Goal: Information Seeking & Learning: Check status

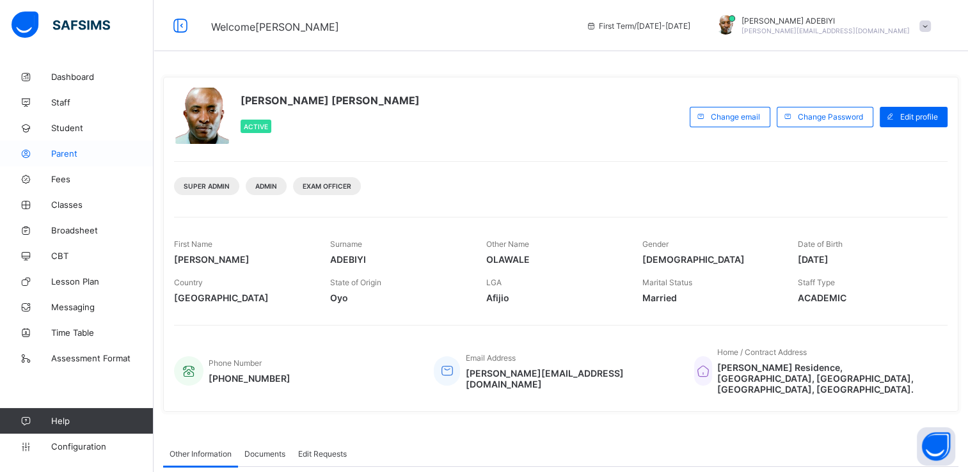
click at [72, 156] on span "Parent" at bounding box center [102, 153] width 102 height 10
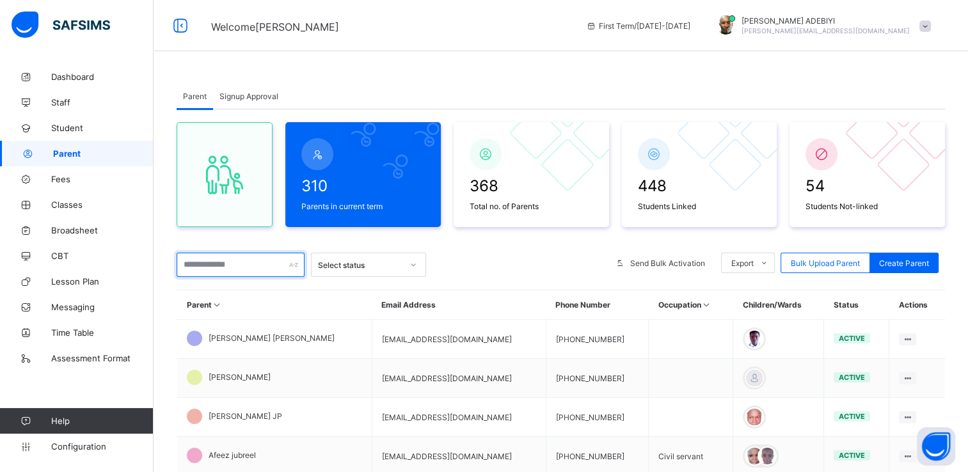
click at [220, 269] on input "text" at bounding box center [241, 265] width 128 height 24
type input "*"
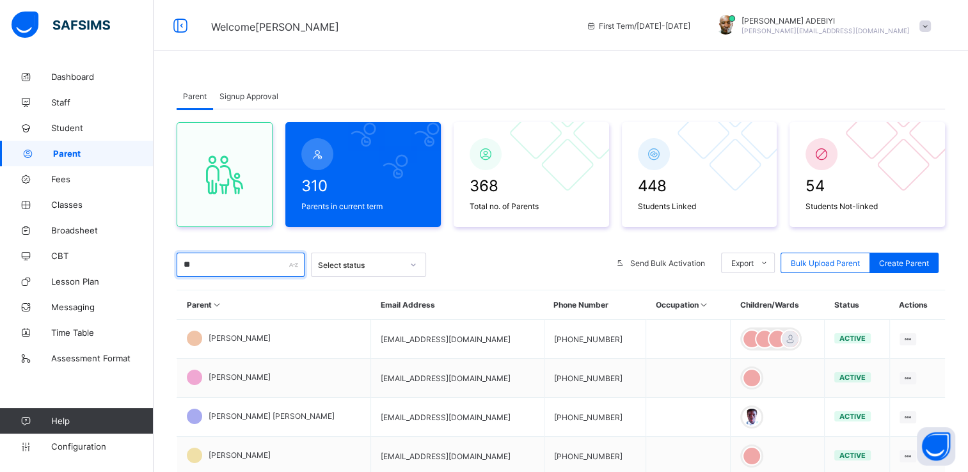
type input "*"
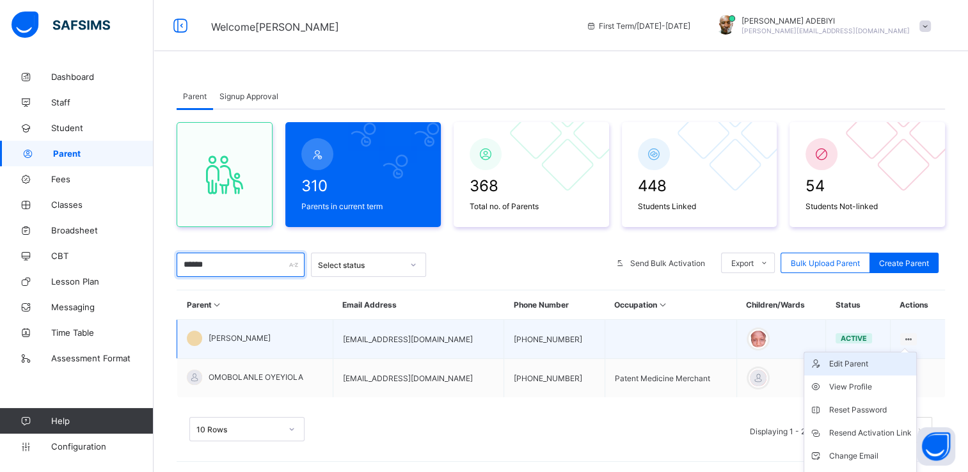
type input "******"
click at [852, 367] on div "Edit Parent" at bounding box center [869, 363] width 82 height 13
select select "**"
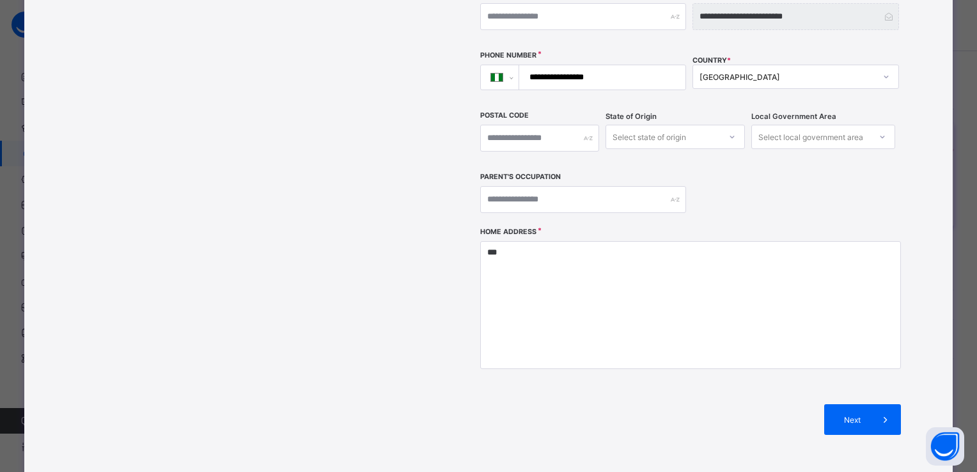
scroll to position [386, 0]
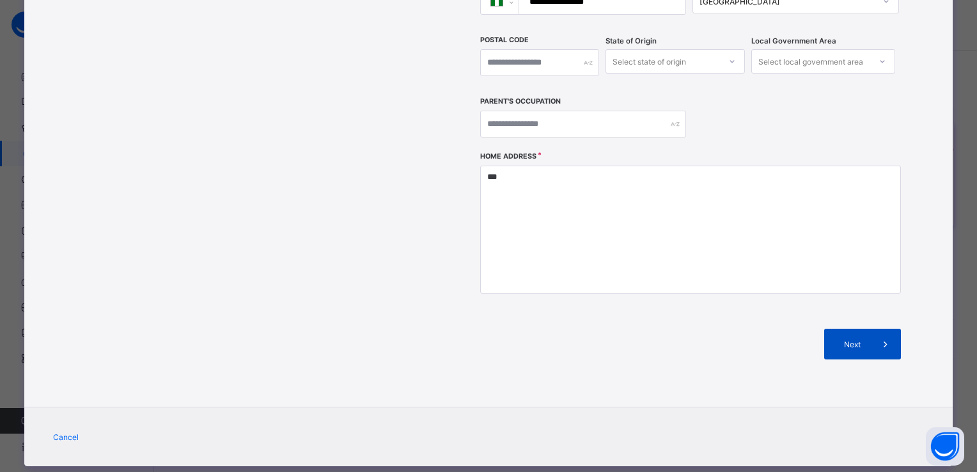
click at [879, 338] on icon at bounding box center [886, 344] width 14 height 13
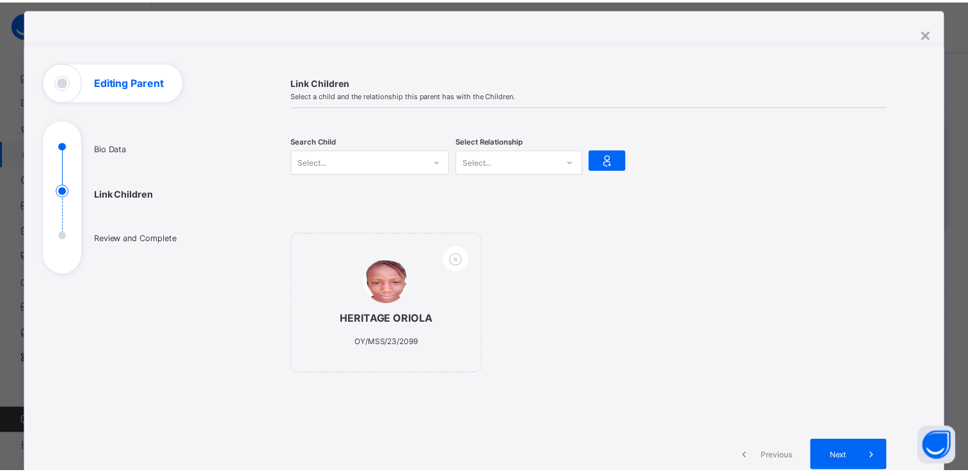
scroll to position [23, 0]
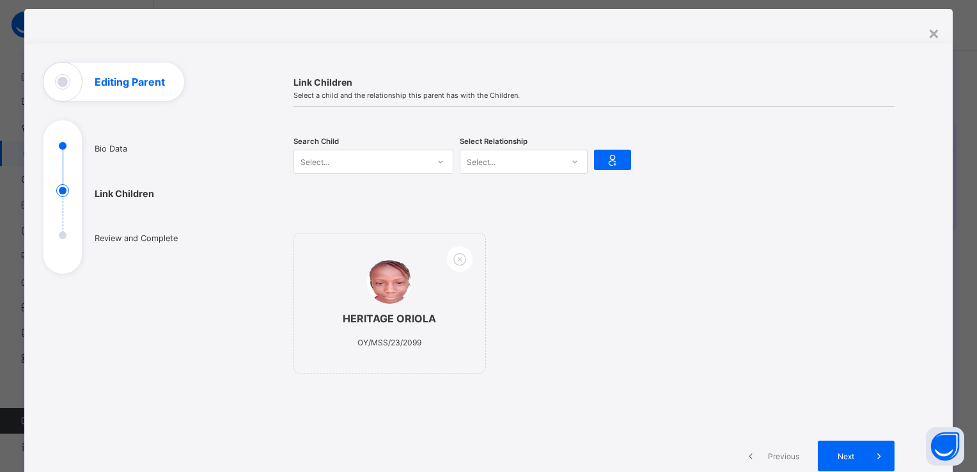
click at [437, 161] on icon at bounding box center [441, 161] width 8 height 13
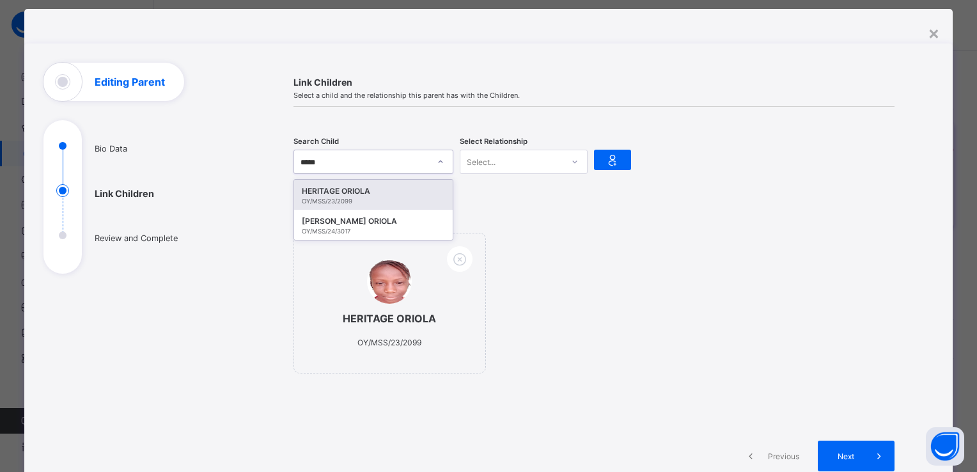
type input "******"
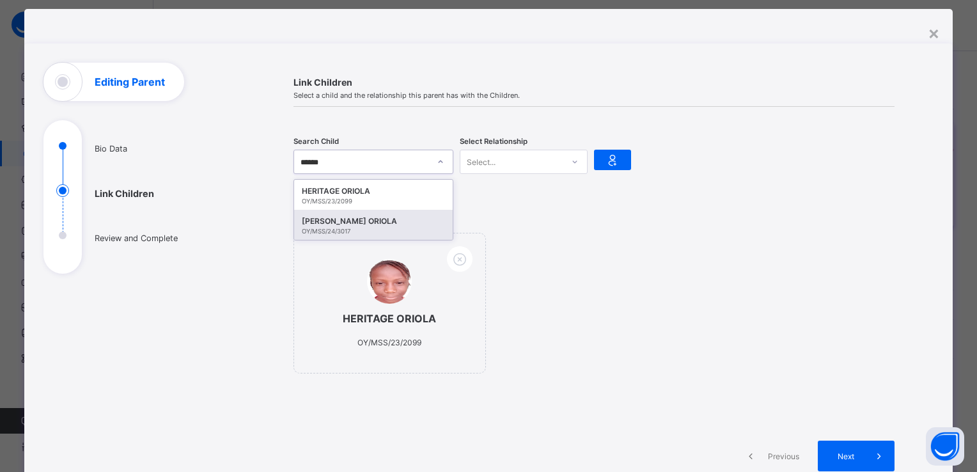
click at [356, 229] on div "OY/MSS/24/3017" at bounding box center [373, 231] width 143 height 7
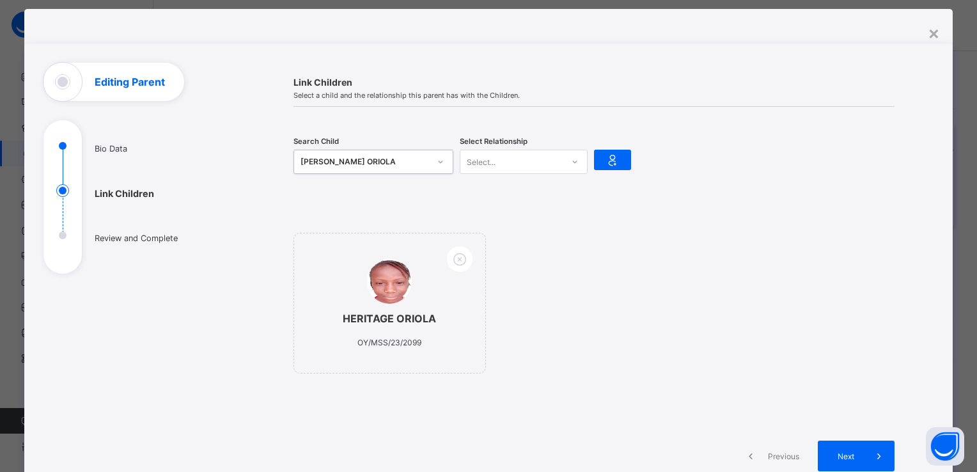
click at [571, 158] on icon at bounding box center [575, 161] width 8 height 13
click at [542, 191] on div "Father" at bounding box center [523, 190] width 127 height 20
click at [542, 191] on div "Search Child MERCY OLUWATIMILEYIN ORIOLA OY/MSS/24/3017 Select Relationship Fat…" at bounding box center [594, 162] width 601 height 72
click at [606, 160] on icon at bounding box center [613, 159] width 18 height 15
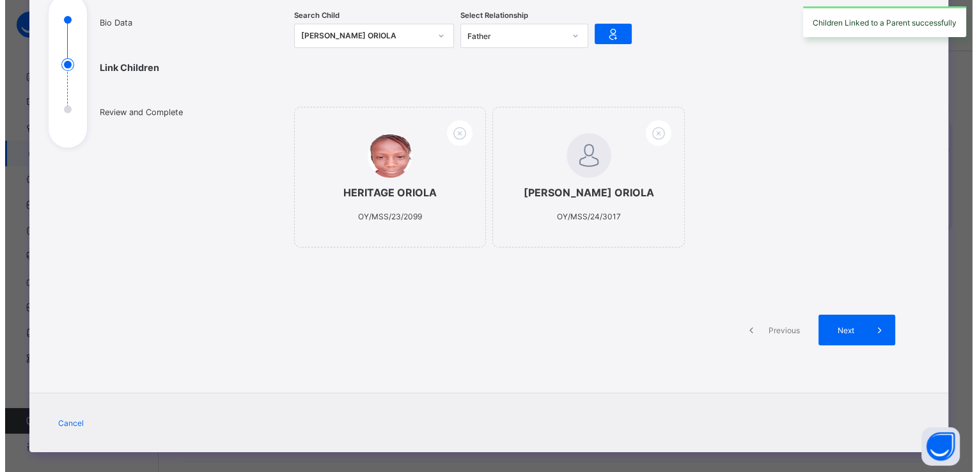
scroll to position [156, 0]
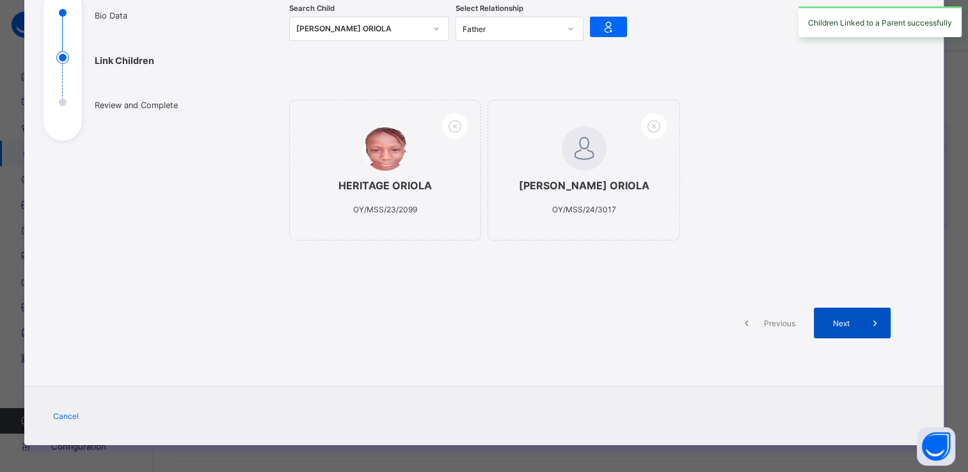
click at [869, 329] on icon at bounding box center [874, 323] width 14 height 13
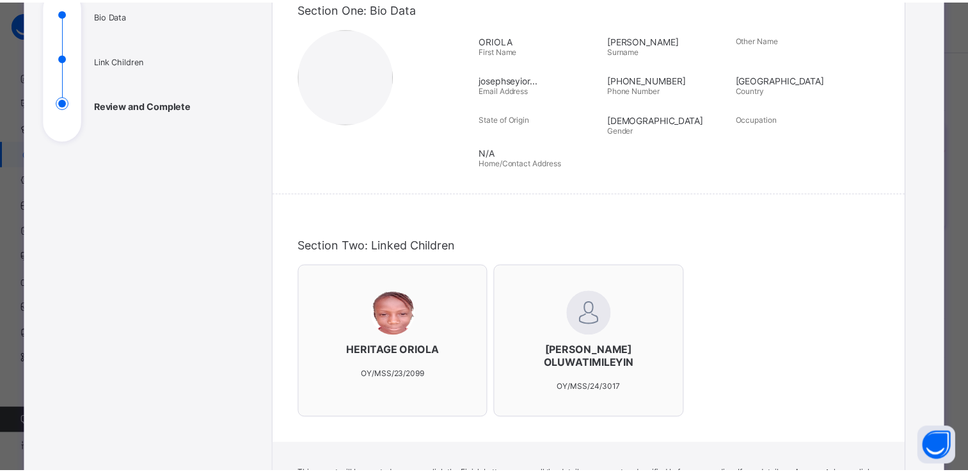
scroll to position [363, 0]
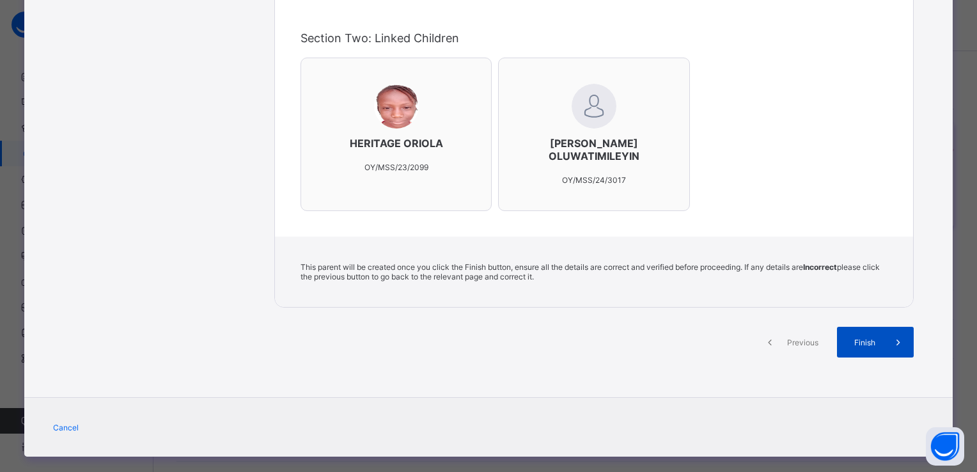
click at [891, 339] on icon at bounding box center [898, 342] width 14 height 13
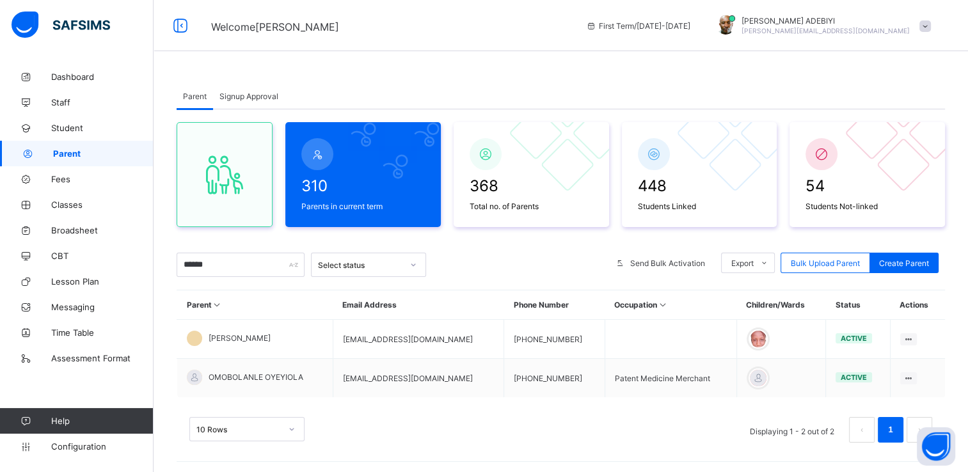
click at [765, 81] on div "Parent Signup Approval Parent Signup Approval 310 Parents in current term 368 T…" at bounding box center [560, 275] width 814 height 423
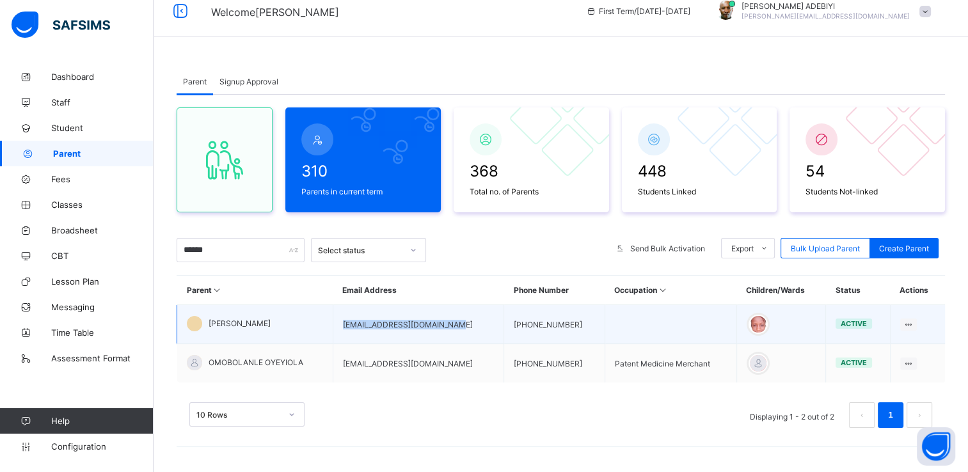
drag, startPoint x: 348, startPoint y: 326, endPoint x: 451, endPoint y: 318, distance: 103.9
click at [451, 318] on td "[EMAIL_ADDRESS][DOMAIN_NAME]" at bounding box center [418, 324] width 171 height 39
copy td "[EMAIL_ADDRESS][DOMAIN_NAME]"
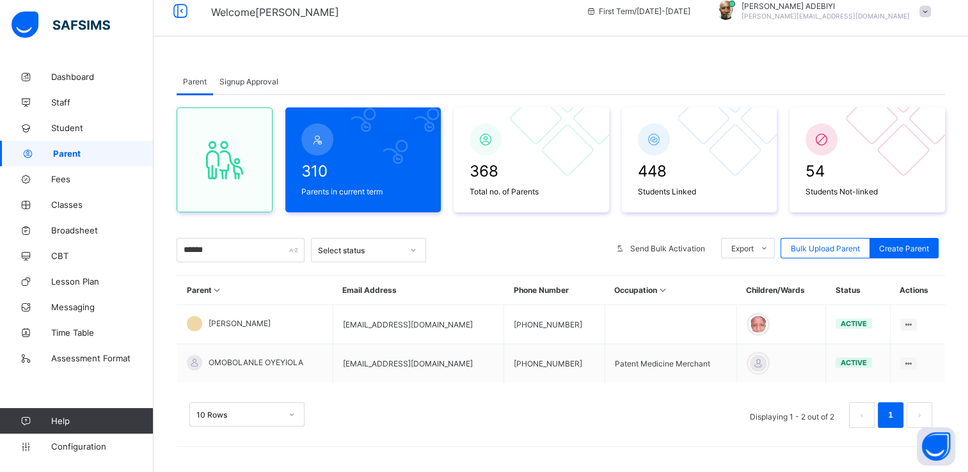
click at [930, 13] on span at bounding box center [925, 12] width 12 height 12
click at [888, 128] on span "Logout" at bounding box center [889, 132] width 84 height 15
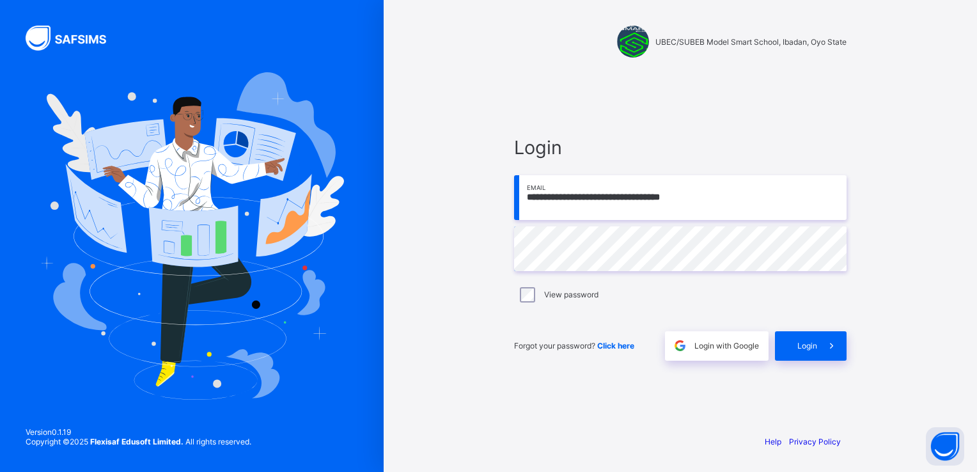
click at [702, 192] on input "**********" at bounding box center [680, 197] width 333 height 45
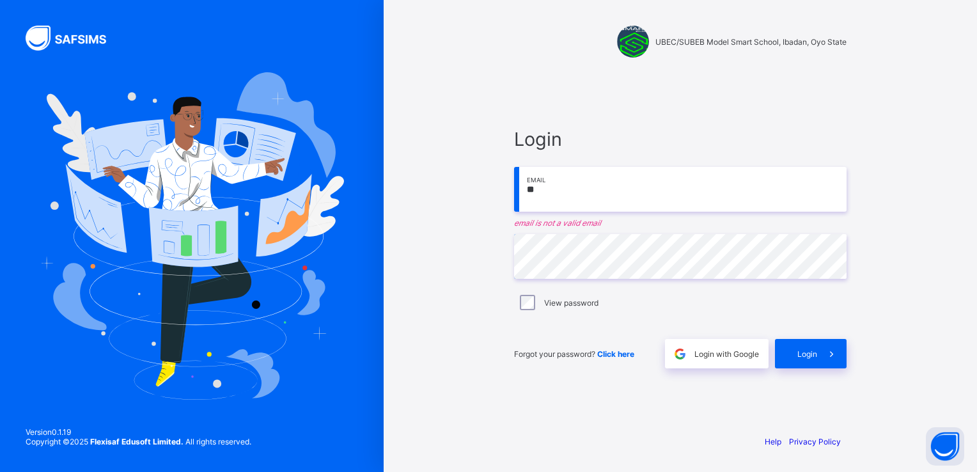
type input "*"
paste input "**********"
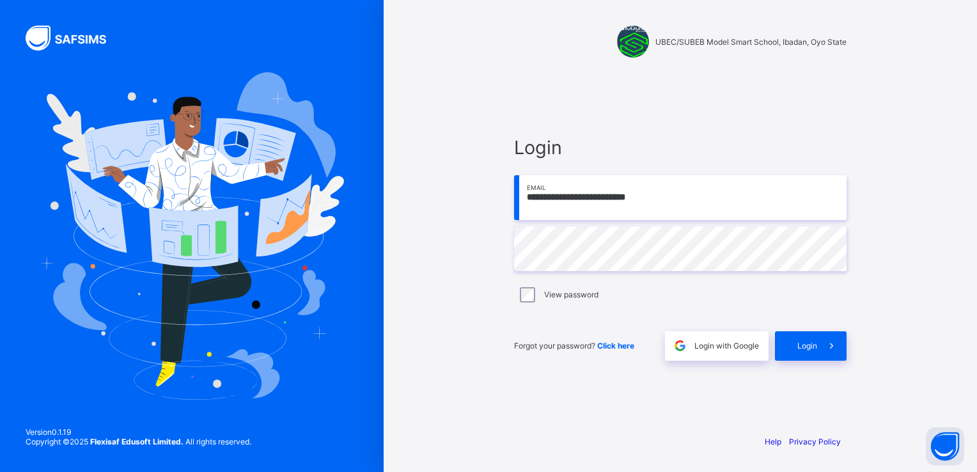
type input "**********"
click at [455, 342] on div "**********" at bounding box center [680, 236] width 593 height 472
click at [828, 349] on icon at bounding box center [831, 346] width 13 height 12
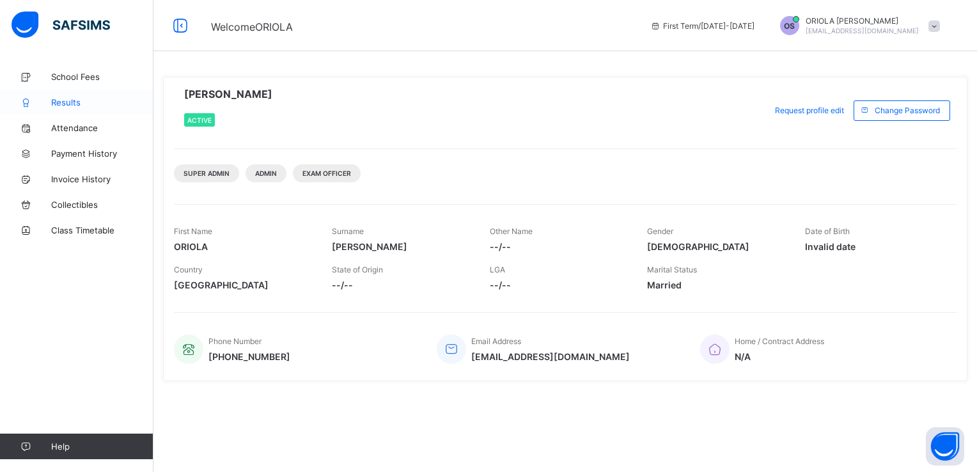
click at [59, 102] on span "Results" at bounding box center [102, 102] width 102 height 10
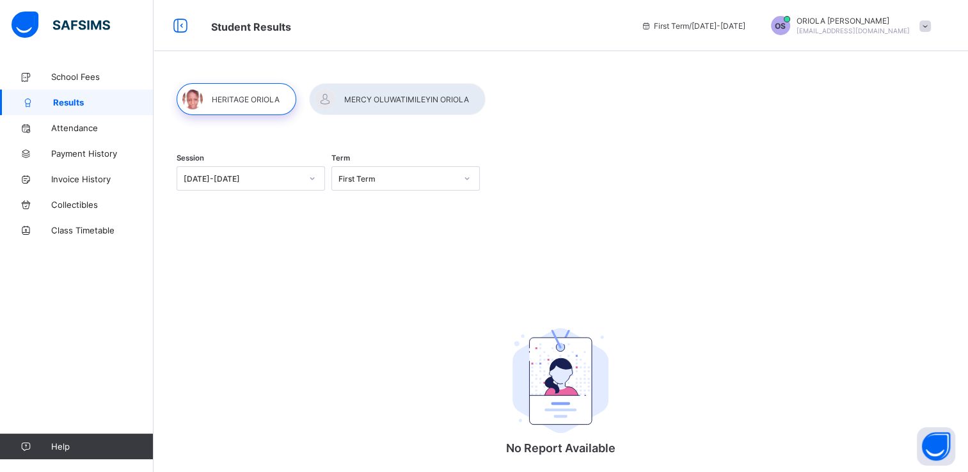
click at [313, 180] on icon at bounding box center [312, 178] width 8 height 13
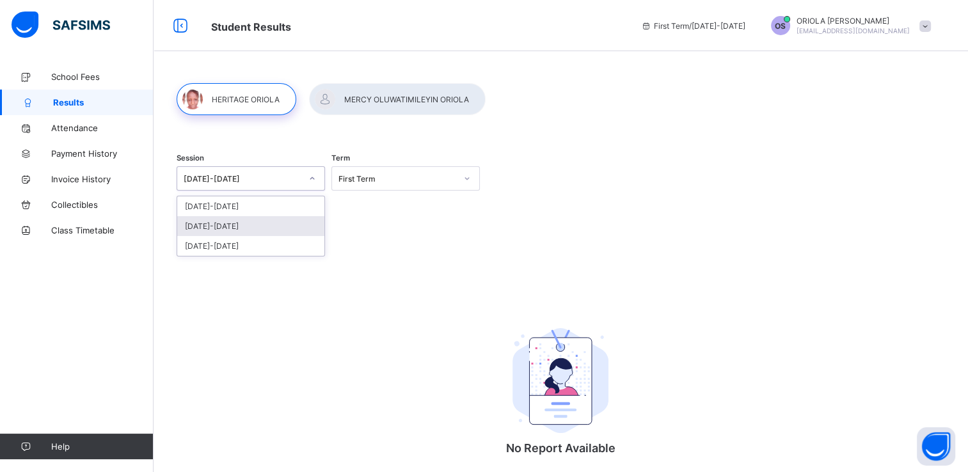
click at [263, 230] on div "[DATE]-[DATE]" at bounding box center [250, 226] width 147 height 20
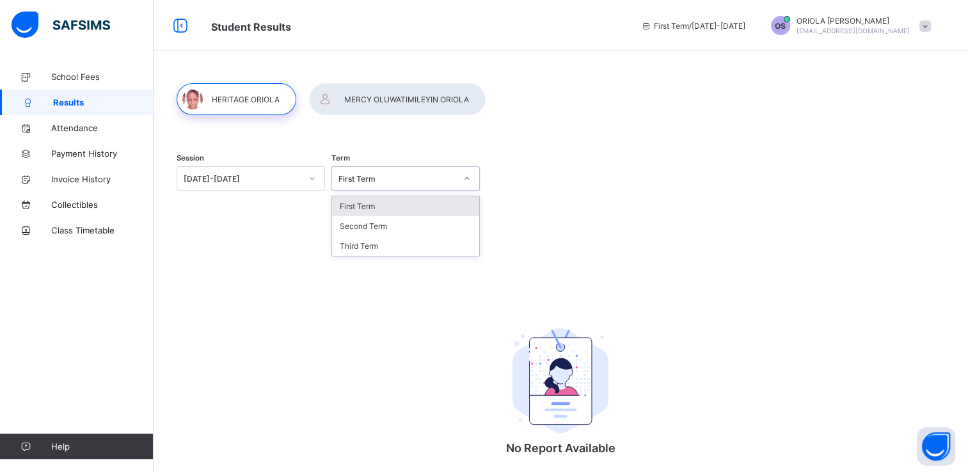
click at [470, 176] on icon at bounding box center [467, 178] width 8 height 13
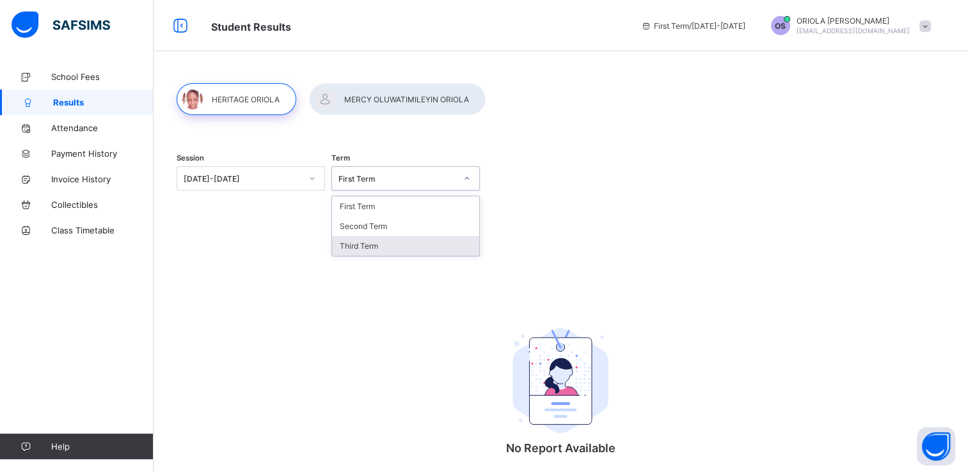
click at [387, 247] on div "Third Term" at bounding box center [405, 246] width 147 height 20
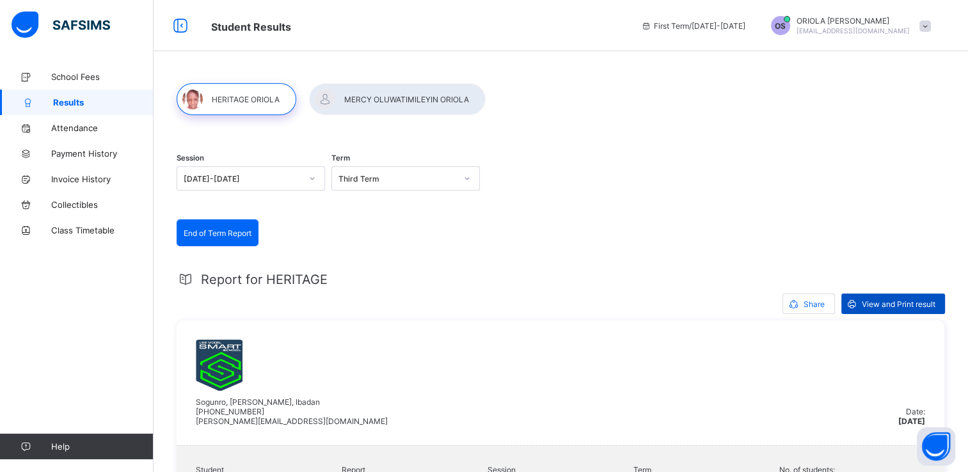
click at [909, 304] on span "View and Print result" at bounding box center [898, 304] width 74 height 10
click at [435, 101] on div at bounding box center [397, 99] width 177 height 32
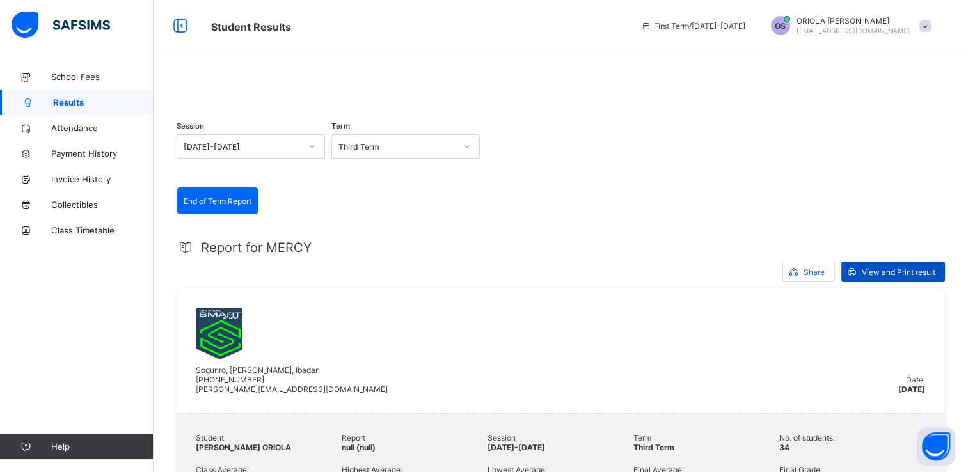
click at [880, 282] on div "View and Print result" at bounding box center [893, 272] width 104 height 20
click at [930, 25] on span at bounding box center [925, 26] width 12 height 12
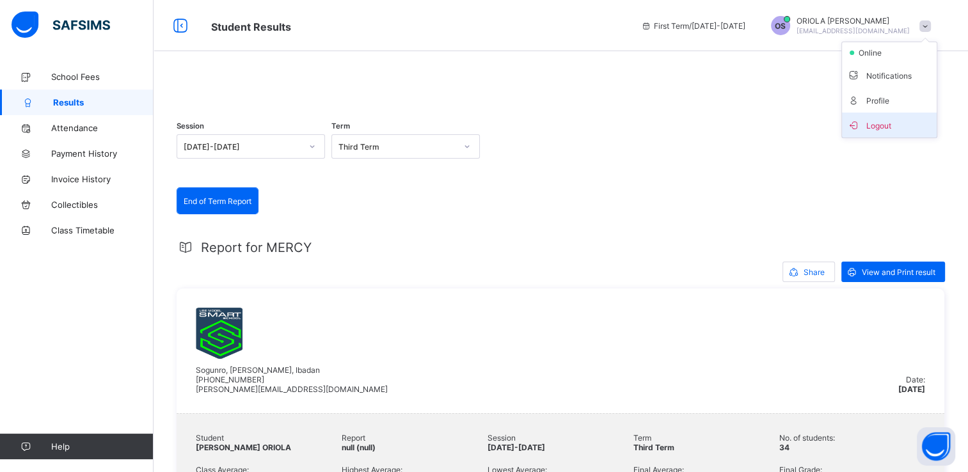
click at [894, 119] on span "Logout" at bounding box center [889, 125] width 84 height 15
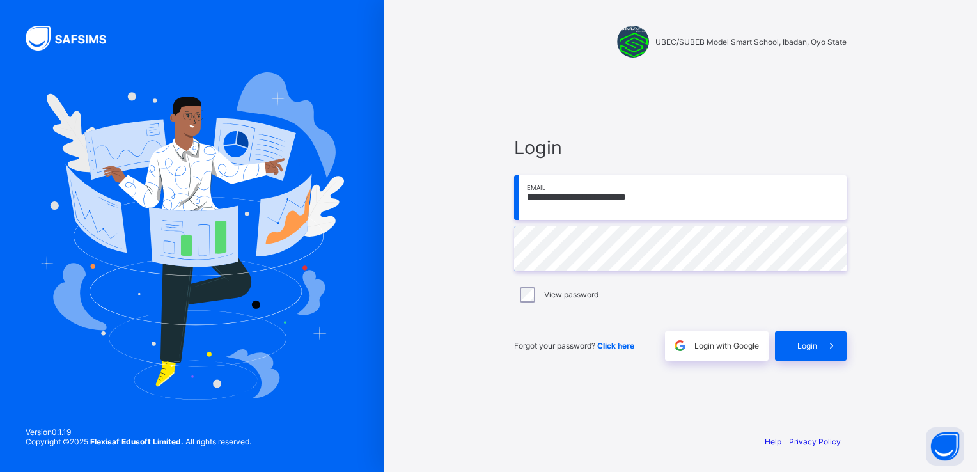
click at [785, 198] on input "**********" at bounding box center [680, 197] width 333 height 45
type input "**********"
click at [829, 336] on span at bounding box center [831, 345] width 29 height 29
